Goal: Information Seeking & Learning: Check status

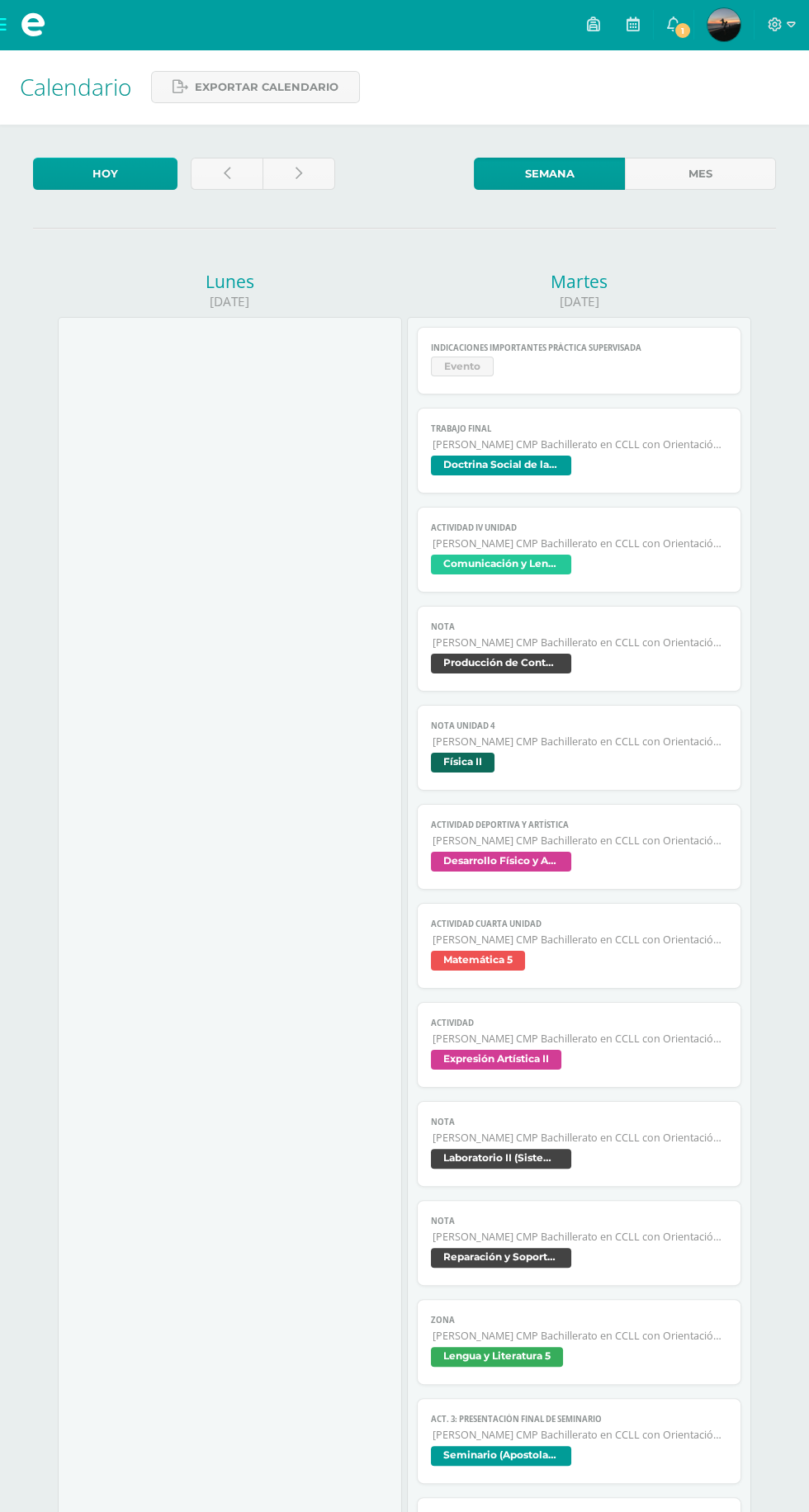
click at [728, 19] on img at bounding box center [723, 25] width 33 height 33
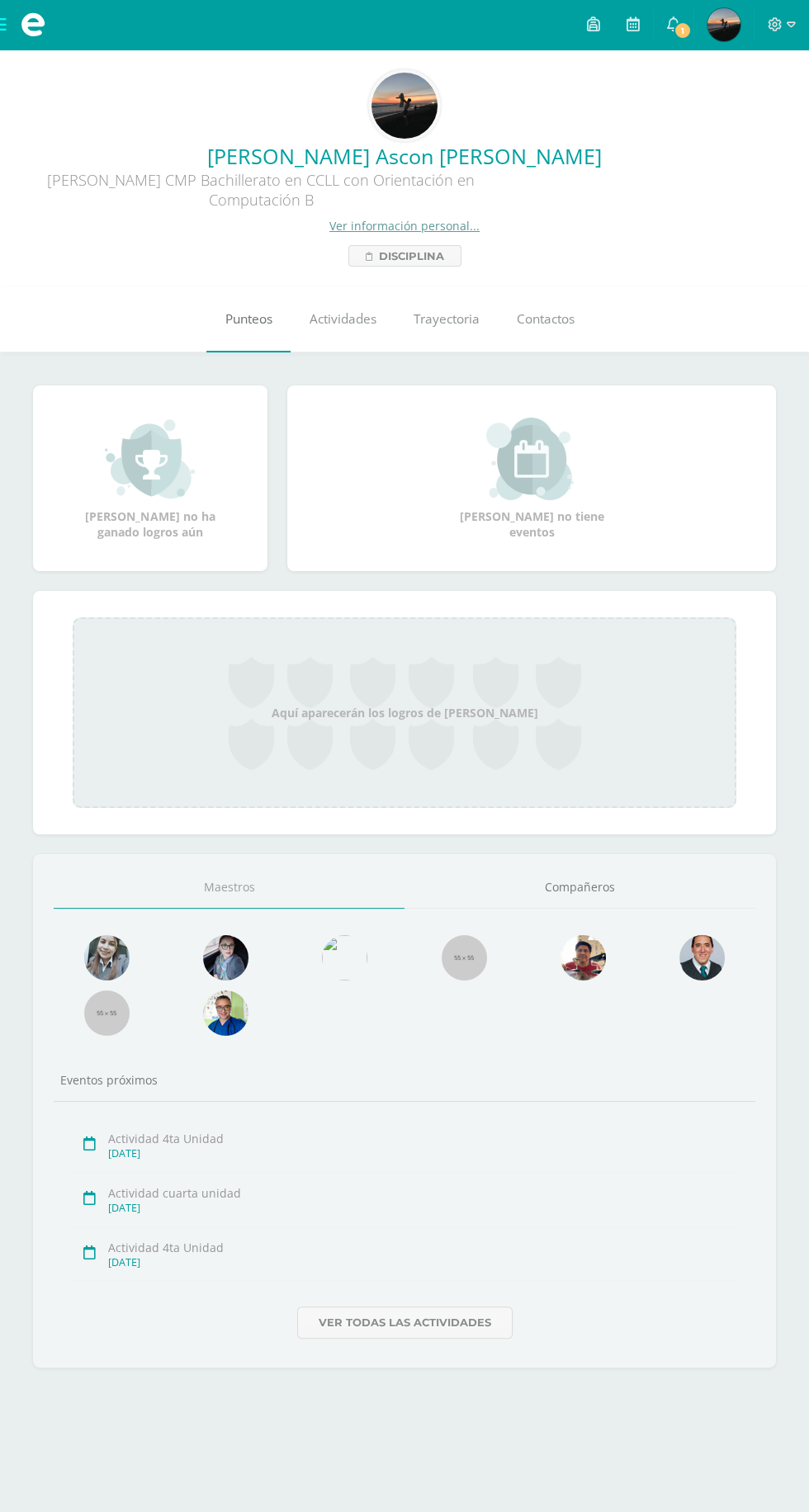
click at [227, 304] on link "Punteos" at bounding box center [248, 320] width 84 height 66
